Goal: Browse casually

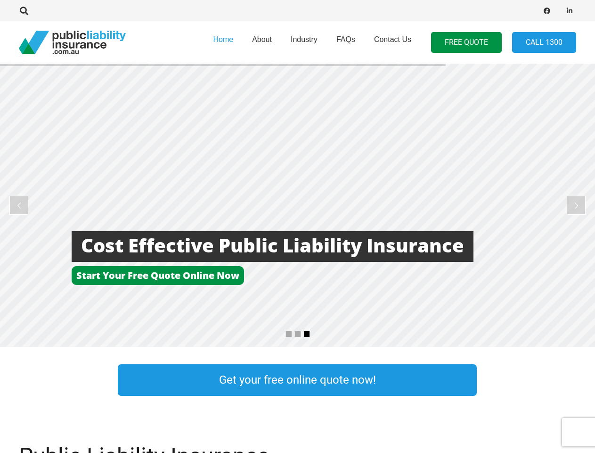
click at [297, 226] on rs-layer at bounding box center [297, 205] width 595 height 283
click at [24, 11] on icon "Search" at bounding box center [24, 11] width 8 height 8
click at [40, 11] on div at bounding box center [169, 11] width 301 height 30
click at [297, 205] on rs-layer at bounding box center [297, 205] width 595 height 283
click at [19, 205] on rs-arrow at bounding box center [18, 205] width 19 height 19
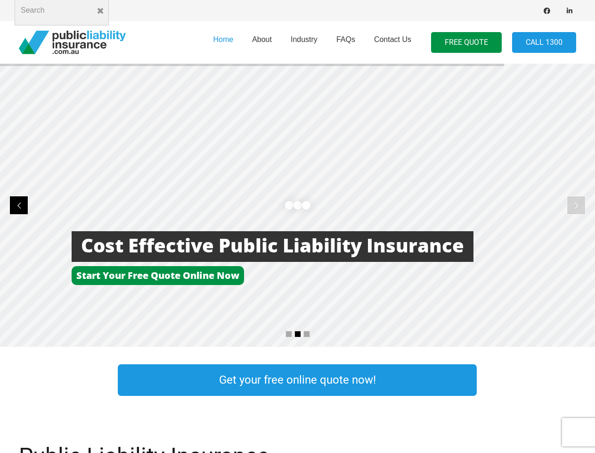
click at [576, 205] on rs-arrow at bounding box center [576, 205] width 19 height 19
click at [289, 334] on rs-bullet at bounding box center [289, 333] width 7 height 7
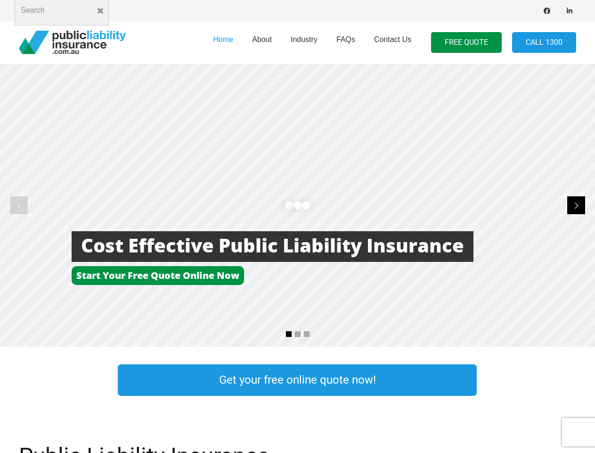
click at [298, 334] on rs-bullet at bounding box center [298, 333] width 7 height 7
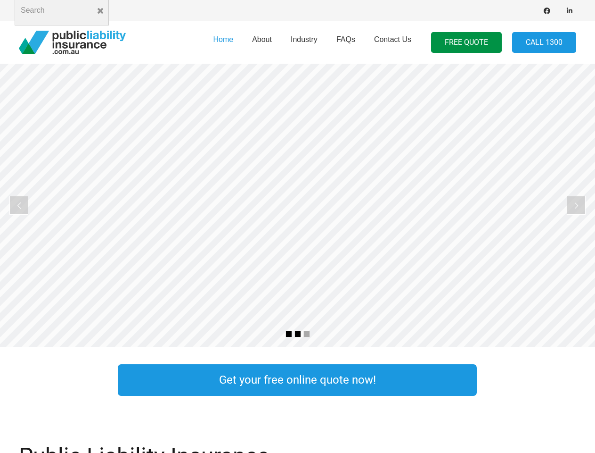
click at [307, 334] on rs-bullet at bounding box center [307, 333] width 7 height 7
click at [297, 205] on rs-slide "More Focus On Our Business Less time worrying about our insurance" at bounding box center [297, 205] width 595 height 283
